Goal: Find specific page/section: Find specific page/section

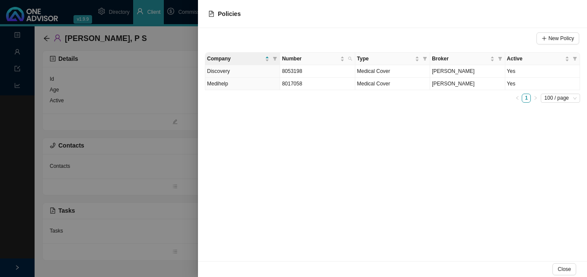
drag, startPoint x: 178, startPoint y: 117, endPoint x: 158, endPoint y: 100, distance: 26.1
click at [177, 117] on div at bounding box center [293, 138] width 587 height 277
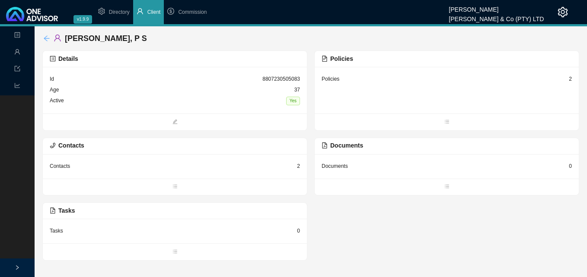
click at [48, 38] on icon "arrow-left" at bounding box center [47, 38] width 6 height 6
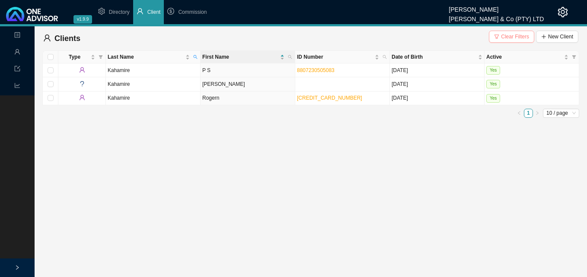
click at [518, 36] on span "Clear Filters" at bounding box center [515, 36] width 28 height 9
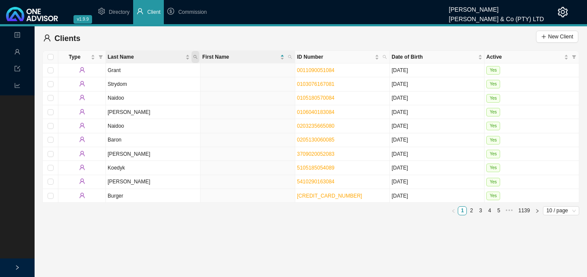
click at [196, 55] on icon "search" at bounding box center [195, 57] width 4 height 4
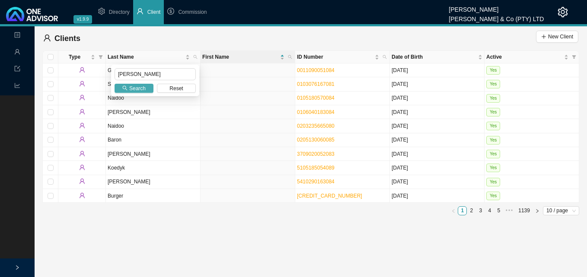
click at [140, 89] on span "Search" at bounding box center [137, 88] width 16 height 9
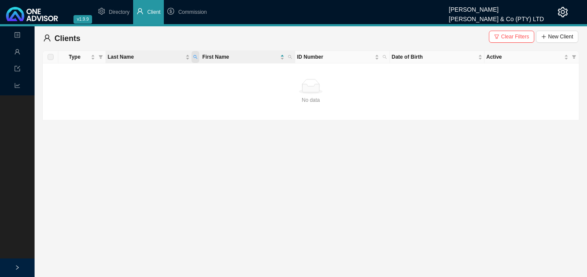
click at [194, 55] on icon "search" at bounding box center [195, 57] width 4 height 4
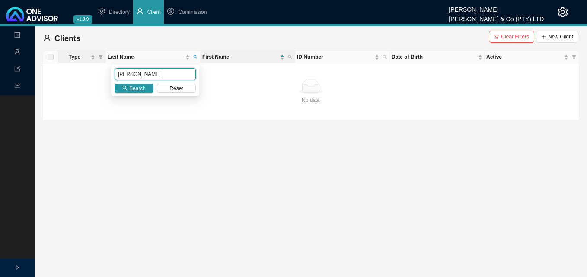
drag, startPoint x: 132, startPoint y: 74, endPoint x: 71, endPoint y: 62, distance: 62.1
click at [71, 62] on body "v1.9.9 [PERSON_NAME] & Co (PTY) LTD Directory Client Commission Landing Managem…" at bounding box center [293, 138] width 587 height 277
type input "Quantock"
click at [130, 92] on span "Search" at bounding box center [137, 88] width 16 height 9
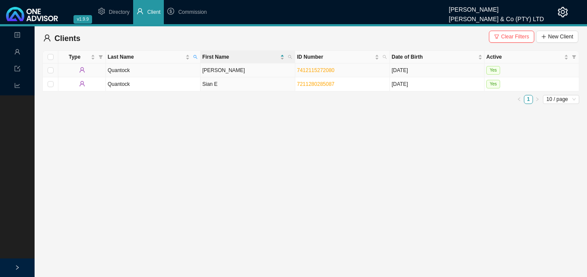
click at [238, 72] on td "[PERSON_NAME]" at bounding box center [247, 71] width 95 height 14
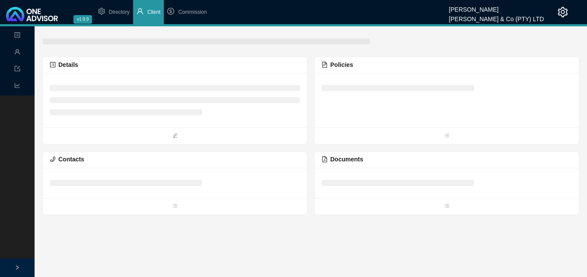
click at [238, 72] on div "Details" at bounding box center [175, 65] width 264 height 16
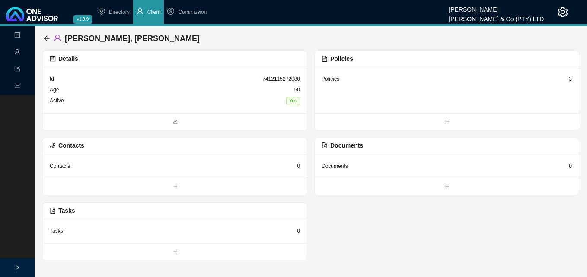
click at [569, 75] on div "3" at bounding box center [570, 79] width 3 height 9
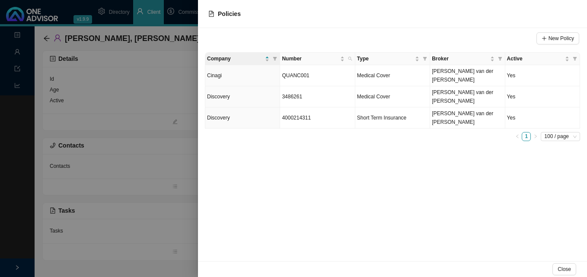
click at [190, 173] on div at bounding box center [293, 138] width 587 height 277
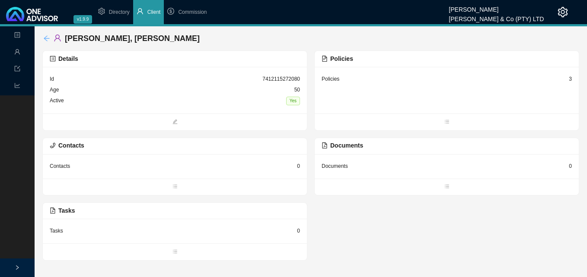
click at [47, 39] on icon "arrow-left" at bounding box center [46, 38] width 7 height 7
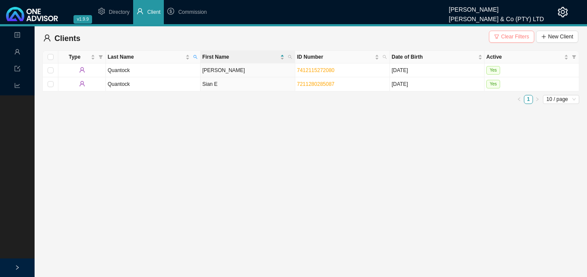
click at [514, 35] on span "Clear Filters" at bounding box center [515, 36] width 28 height 9
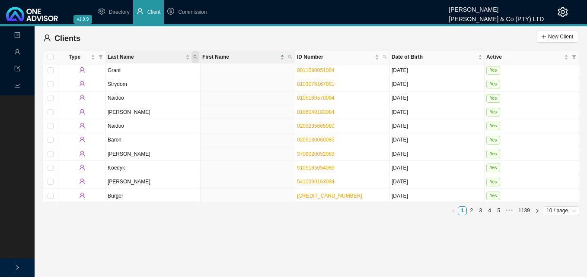
drag, startPoint x: 198, startPoint y: 56, endPoint x: 192, endPoint y: 58, distance: 6.4
click at [197, 56] on span "Last Name" at bounding box center [195, 57] width 8 height 12
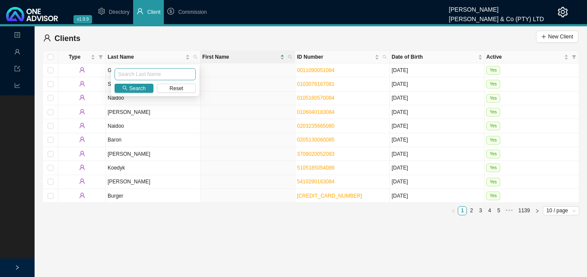
click at [164, 74] on input "text" at bounding box center [154, 74] width 81 height 12
click at [142, 86] on span "Search" at bounding box center [137, 88] width 16 height 9
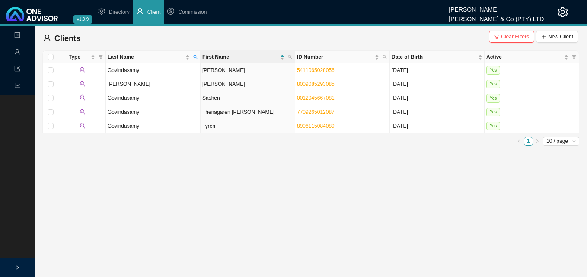
click at [79, 213] on main "Landing Management Data Reports Clients Clear Filters New Client Type Last Name…" at bounding box center [293, 151] width 587 height 251
click at [518, 38] on span "Clear Filters" at bounding box center [515, 36] width 28 height 9
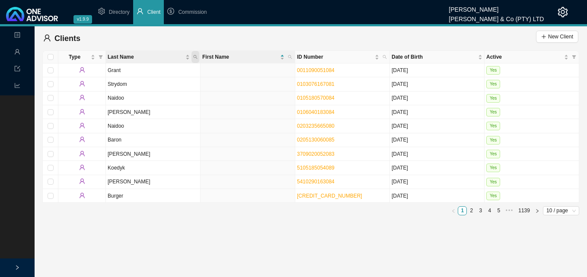
click at [194, 57] on icon "search" at bounding box center [195, 57] width 4 height 4
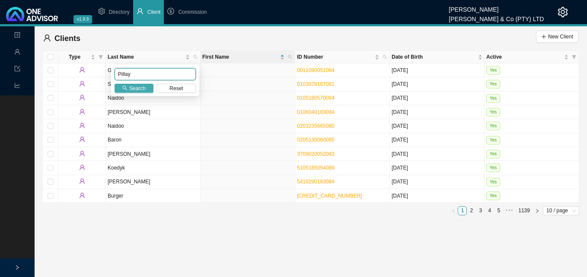
type input "Pillay"
click at [137, 85] on span "Search" at bounding box center [137, 88] width 16 height 9
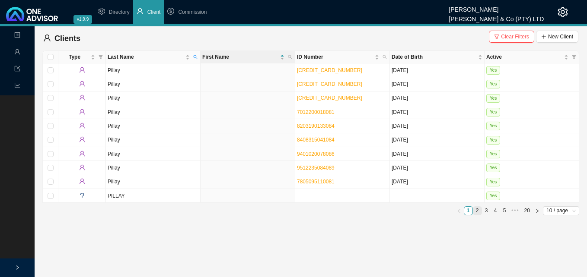
click at [475, 212] on link "2" at bounding box center [477, 211] width 8 height 8
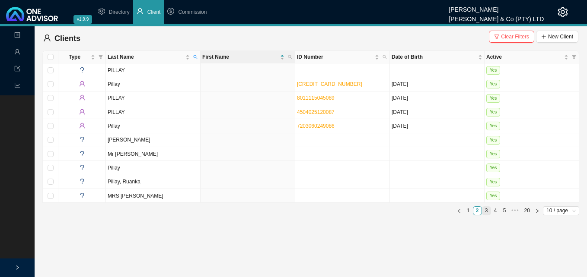
click at [486, 211] on link "3" at bounding box center [486, 211] width 8 height 8
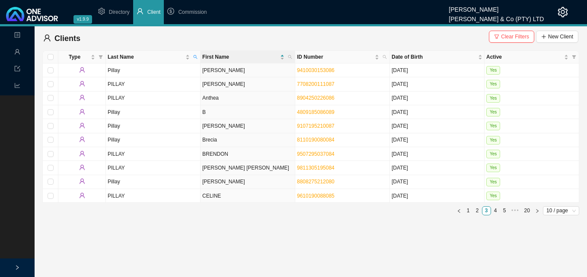
click at [517, 34] on span "Clear Filters" at bounding box center [515, 36] width 28 height 9
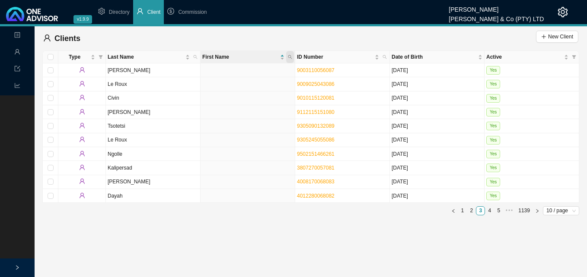
click at [289, 54] on span at bounding box center [290, 57] width 8 height 12
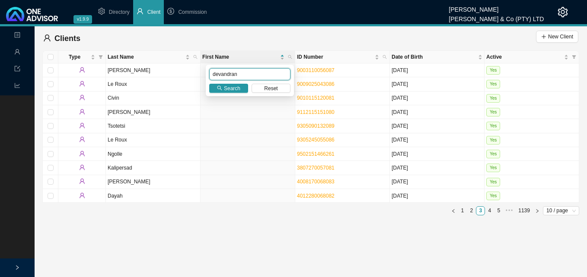
type input "devandran"
click at [230, 94] on div "devandran Search Reset" at bounding box center [250, 81] width 88 height 32
click at [229, 89] on span "Search" at bounding box center [232, 88] width 16 height 9
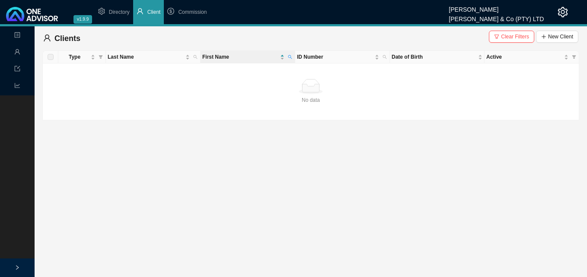
click at [301, 215] on main "Landing Management Data Reports Clients Clear Filters New Client Type Last Name…" at bounding box center [293, 151] width 587 height 251
click at [506, 37] on span "Clear Filters" at bounding box center [515, 36] width 28 height 9
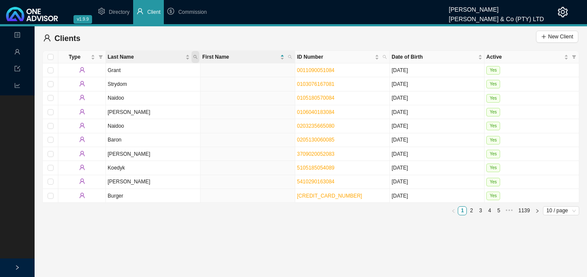
click at [196, 56] on icon "search" at bounding box center [195, 57] width 4 height 4
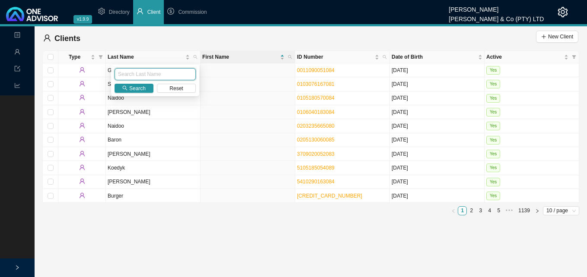
paste input "Quantock"
type input "Quantock"
drag, startPoint x: 139, startPoint y: 88, endPoint x: 218, endPoint y: 129, distance: 89.1
click at [140, 89] on span "Search" at bounding box center [137, 88] width 16 height 9
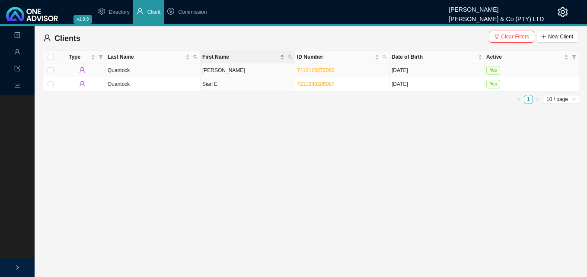
click at [254, 71] on td "[PERSON_NAME]" at bounding box center [247, 71] width 95 height 14
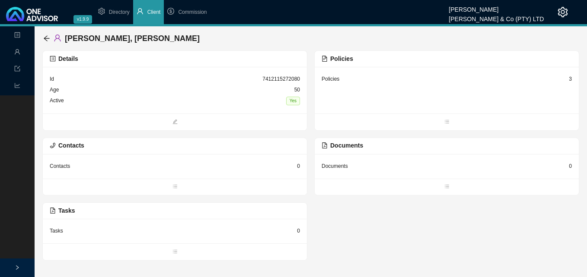
click at [570, 79] on div "3" at bounding box center [570, 79] width 3 height 9
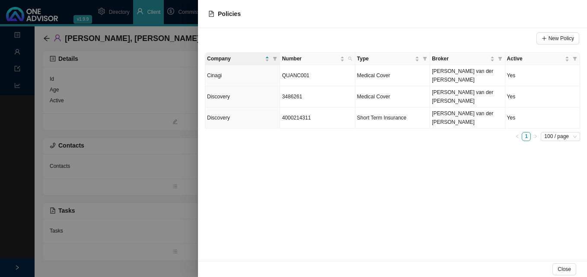
drag, startPoint x: 308, startPoint y: 255, endPoint x: 321, endPoint y: 252, distance: 12.6
click at [314, 251] on div "New Policy Company Number Type Broker Active Cinagi QUANC001 Medical Cover [PER…" at bounding box center [392, 144] width 389 height 233
drag, startPoint x: 138, startPoint y: 159, endPoint x: 137, endPoint y: 137, distance: 22.9
click at [138, 156] on div at bounding box center [293, 138] width 587 height 277
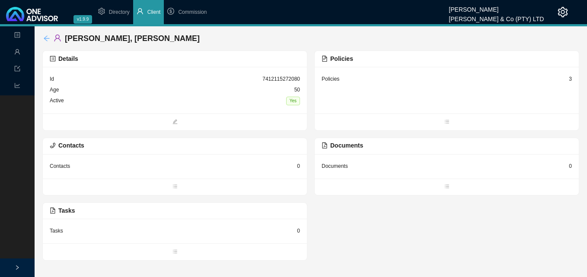
click at [44, 37] on icon "arrow-left" at bounding box center [46, 38] width 7 height 7
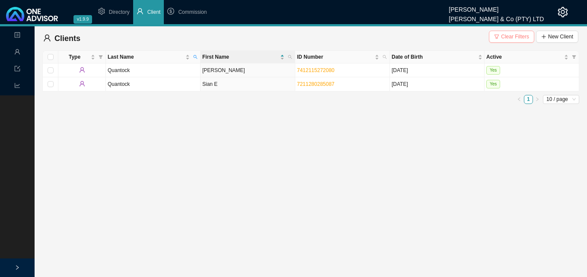
click at [517, 37] on span "Clear Filters" at bounding box center [515, 36] width 28 height 9
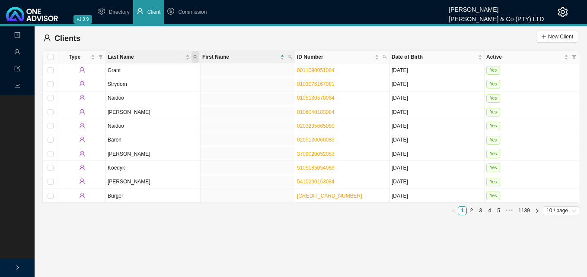
click at [195, 55] on icon "search" at bounding box center [195, 57] width 4 height 4
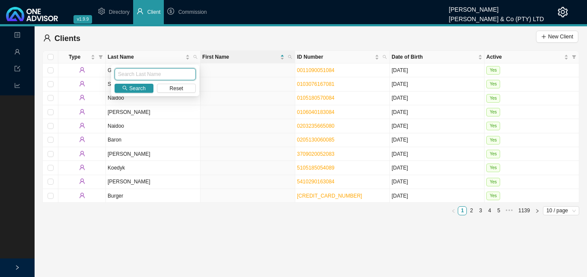
paste input "[PERSON_NAME]"
type input "[PERSON_NAME]"
click at [135, 86] on span "Search" at bounding box center [137, 88] width 16 height 9
